Goal: Information Seeking & Learning: Learn about a topic

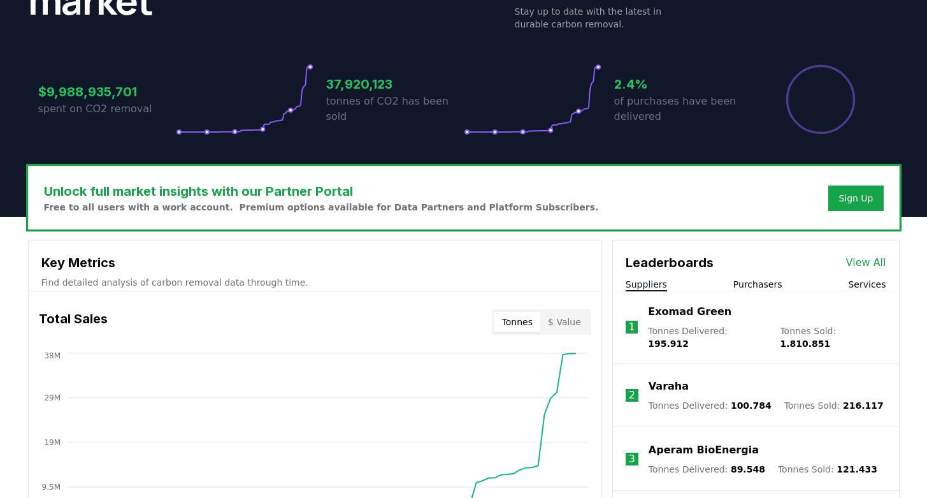
scroll to position [380, 0]
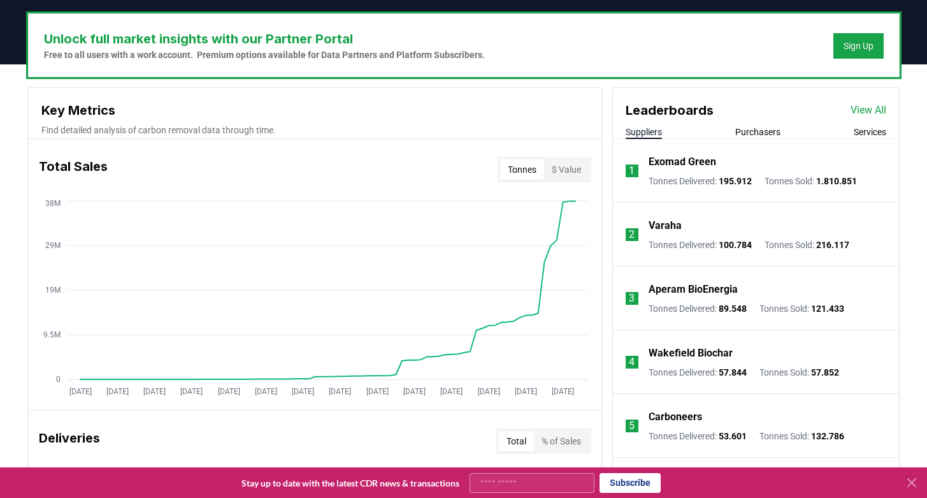
click at [659, 223] on p "Varaha" at bounding box center [665, 225] width 33 height 15
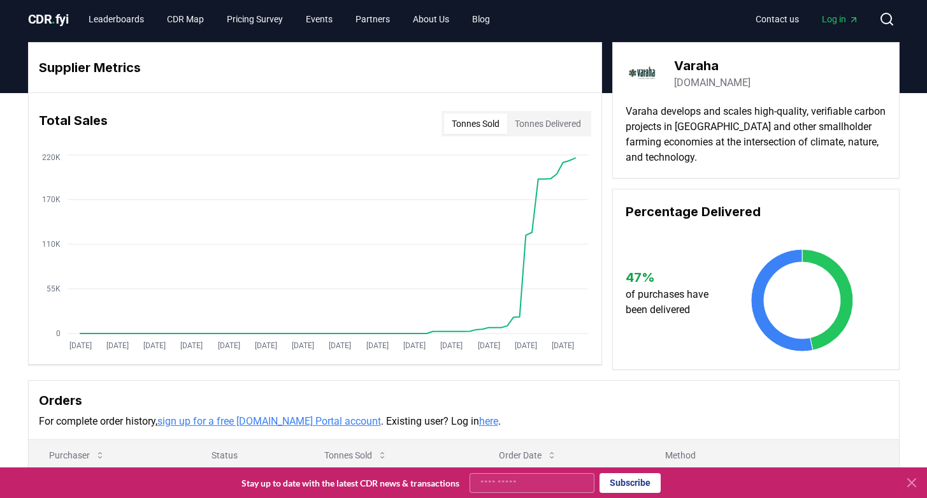
scroll to position [5, 0]
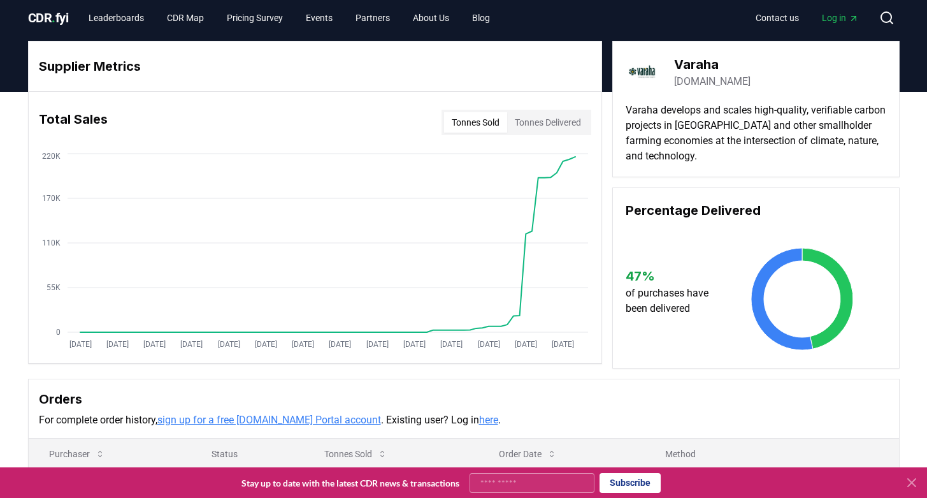
click at [556, 120] on button "Tonnes Delivered" at bounding box center [548, 122] width 82 height 20
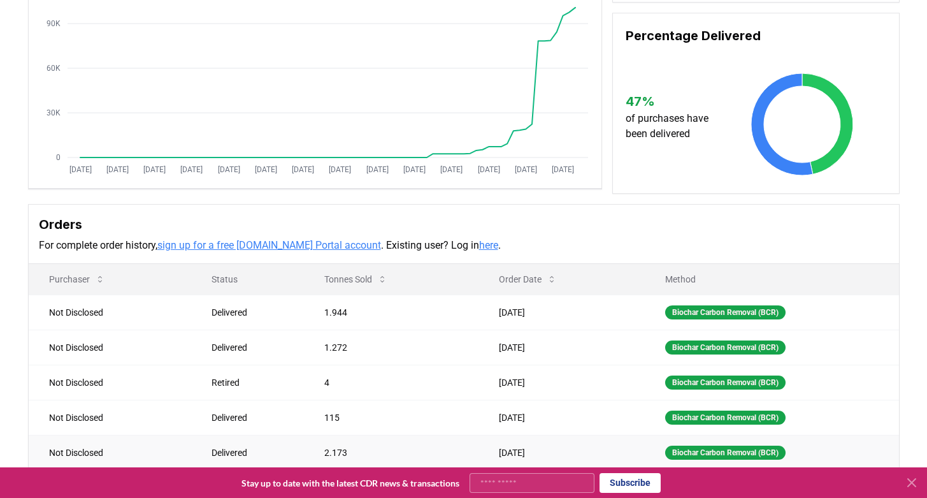
scroll to position [0, 0]
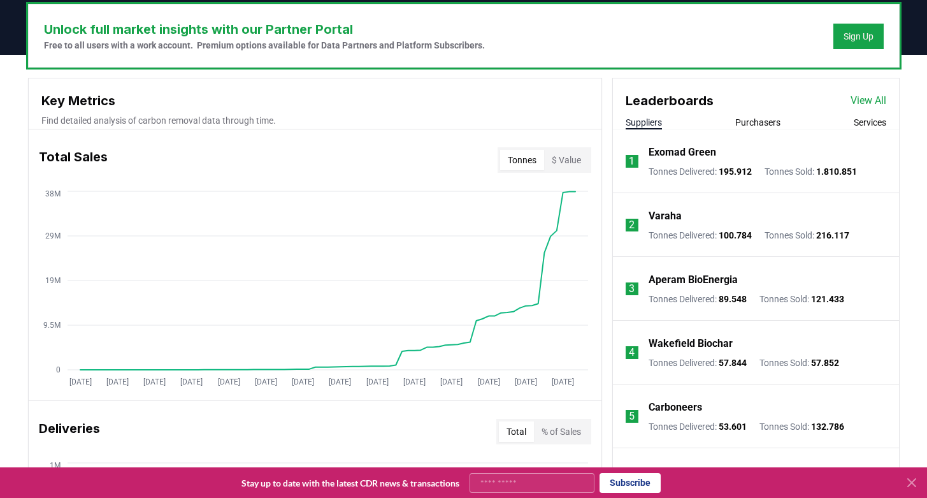
scroll to position [453, 0]
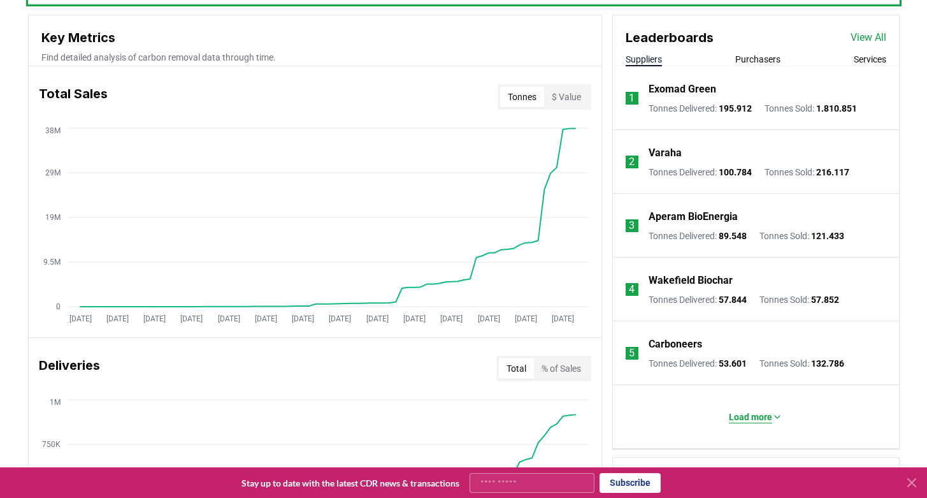
click at [768, 417] on p "Load more" at bounding box center [750, 416] width 43 height 13
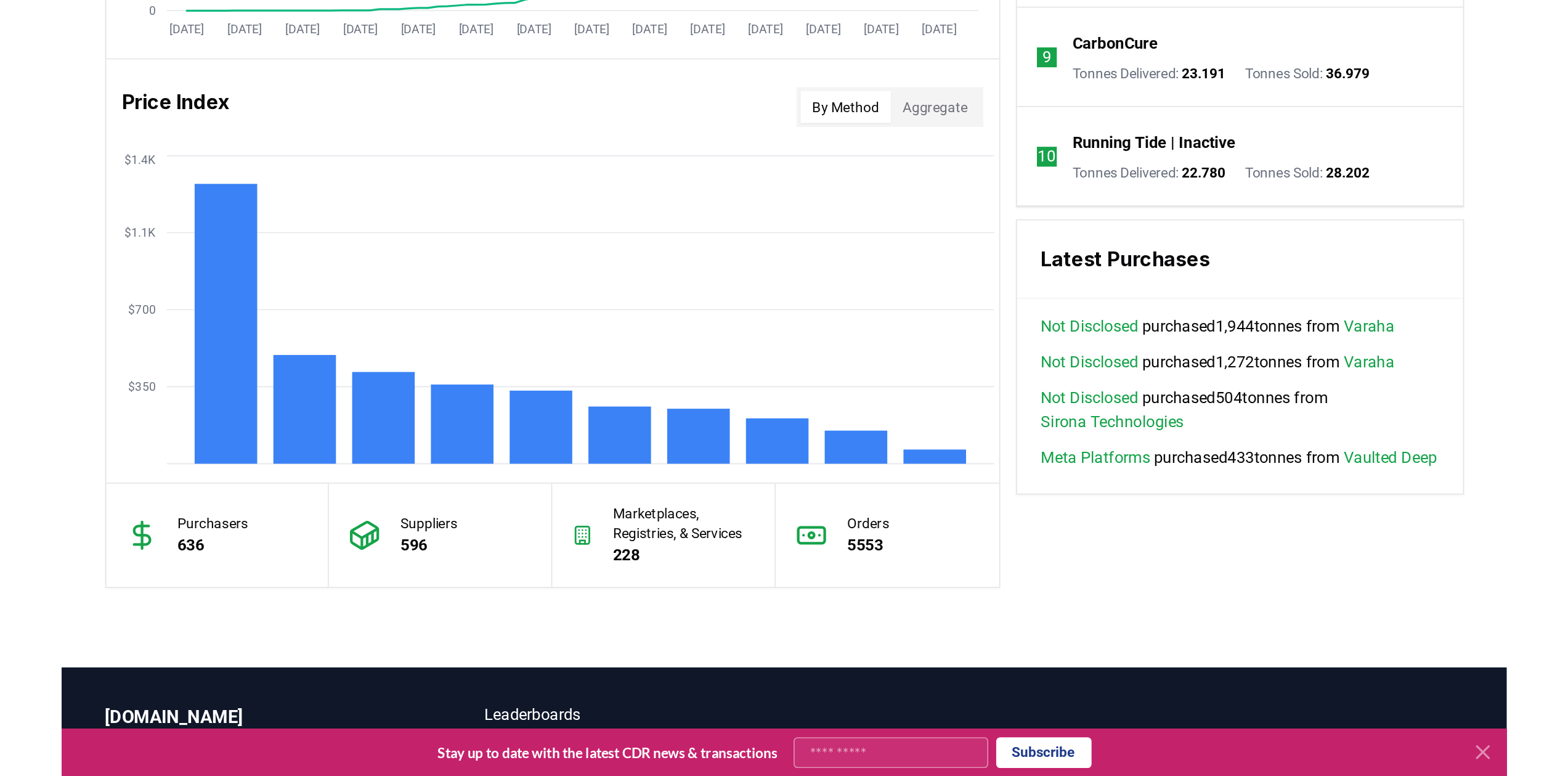
scroll to position [809, 0]
